Goal: Task Accomplishment & Management: Use online tool/utility

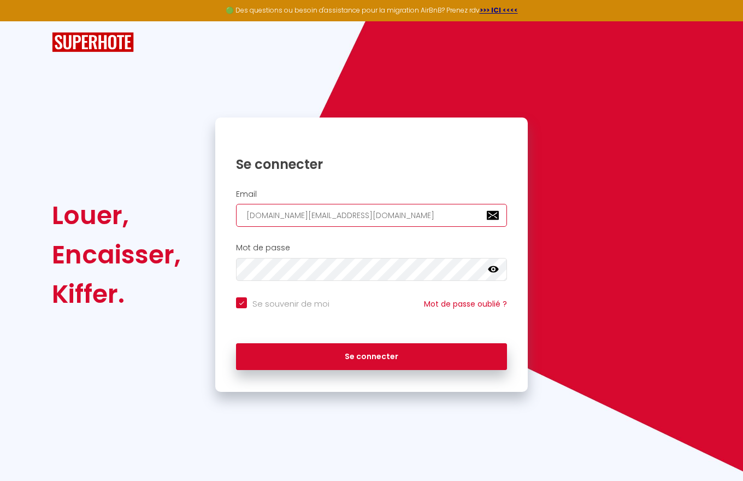
type input "[DOMAIN_NAME][EMAIL_ADDRESS][DOMAIN_NAME]"
checkbox input "true"
type input "[DOMAIN_NAME][EMAIL_ADDRESS][DOMAIN_NAME]"
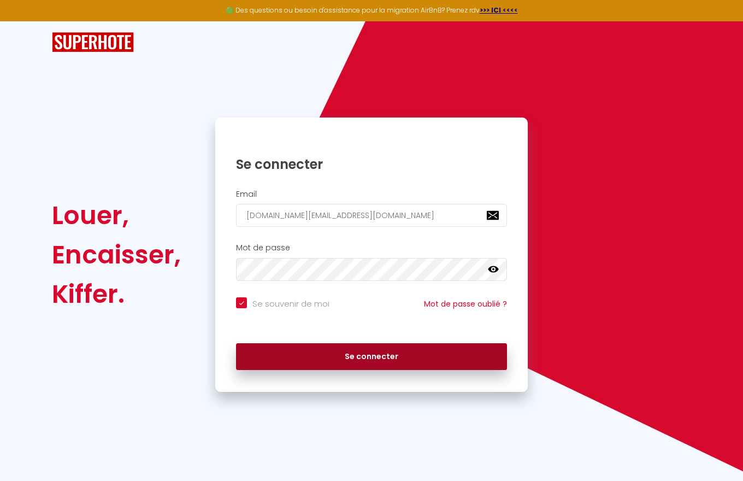
click at [371, 356] on button "Se connecter" at bounding box center [371, 356] width 271 height 27
checkbox input "true"
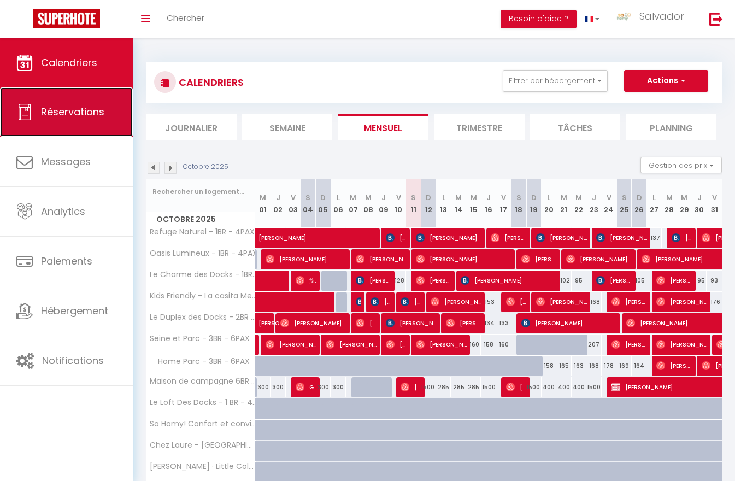
click at [66, 112] on span "Réservations" at bounding box center [72, 112] width 63 height 14
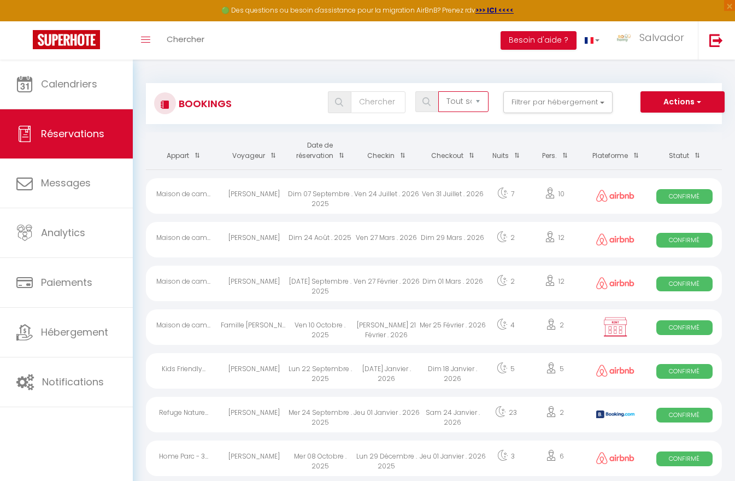
select select "all"
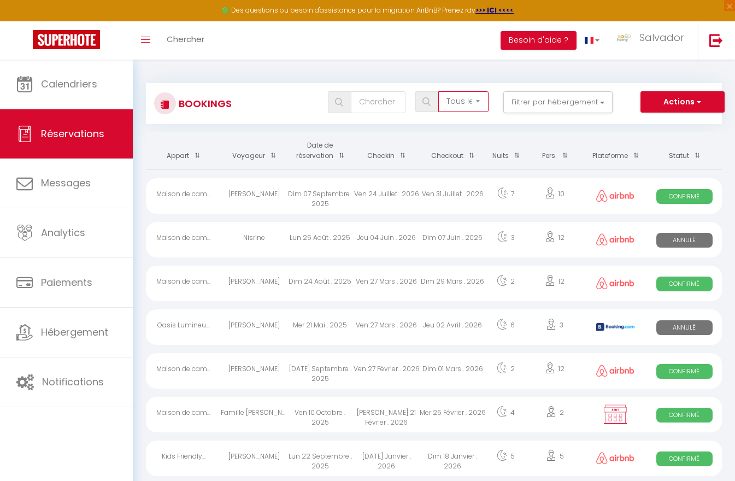
click at [682, 102] on button "Actions" at bounding box center [682, 102] width 84 height 22
click at [665, 140] on link "Exporter les réservations" at bounding box center [665, 140] width 117 height 14
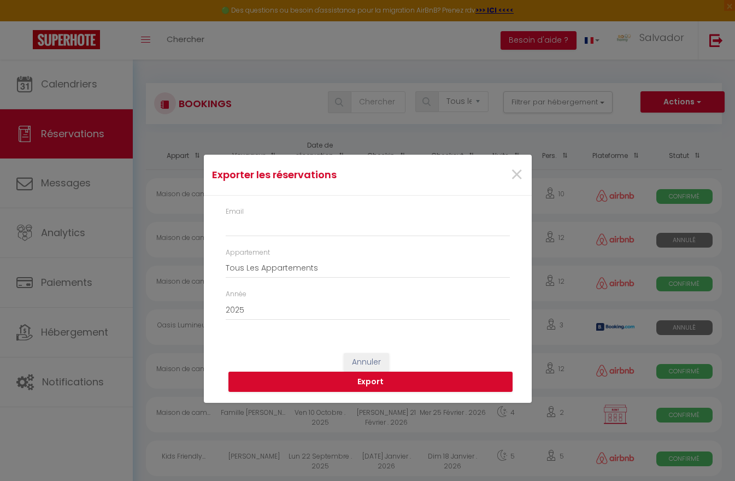
type input "[DOMAIN_NAME][EMAIL_ADDRESS][DOMAIN_NAME]"
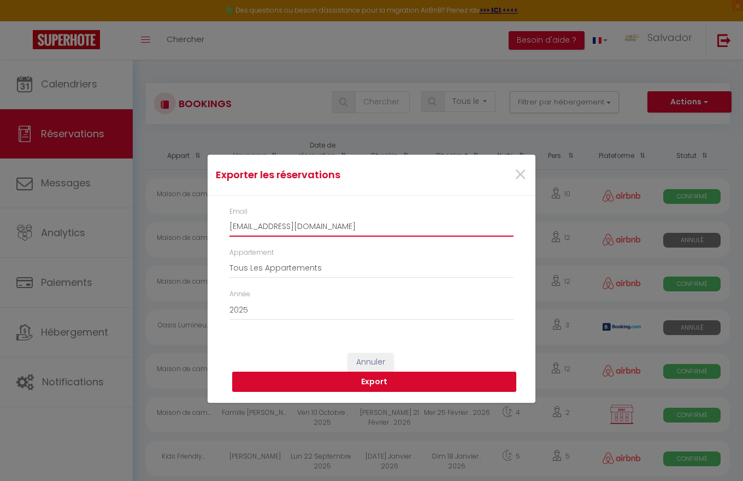
type input "[EMAIL_ADDRESS][DOMAIN_NAME]"
click at [374, 381] on button "Export" at bounding box center [374, 381] width 284 height 21
